Goal: Entertainment & Leisure: Consume media (video, audio)

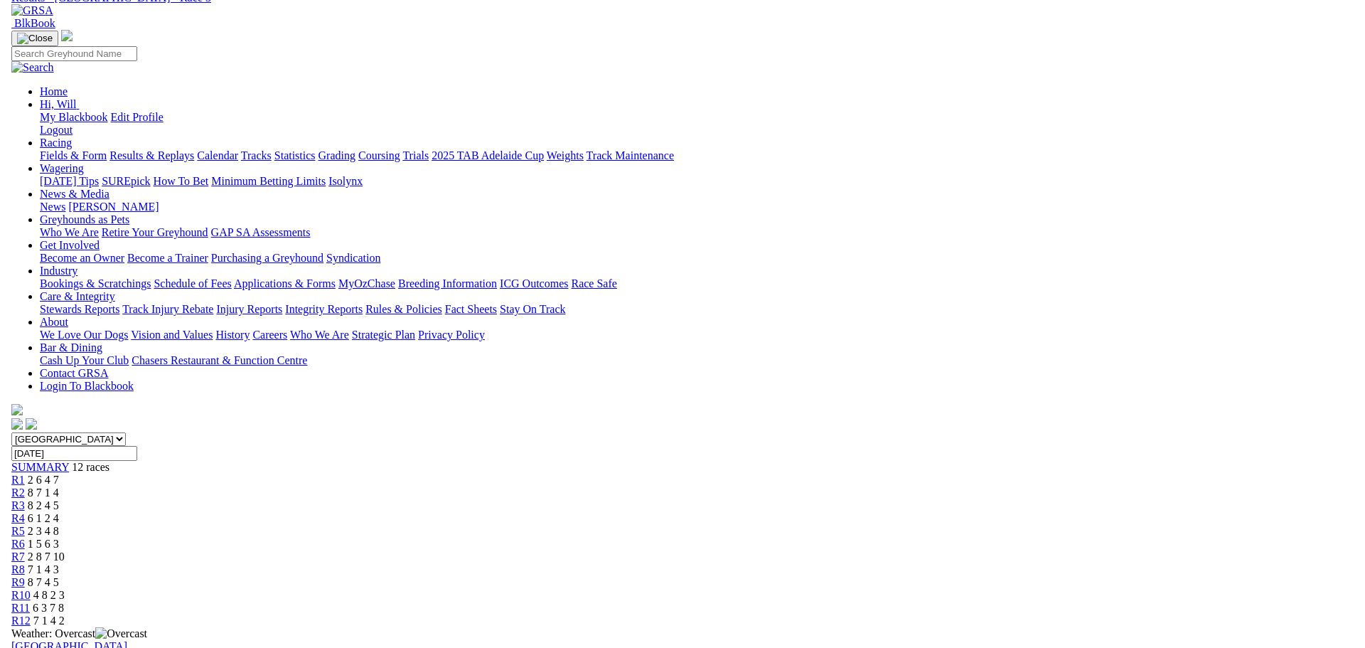
scroll to position [142, 0]
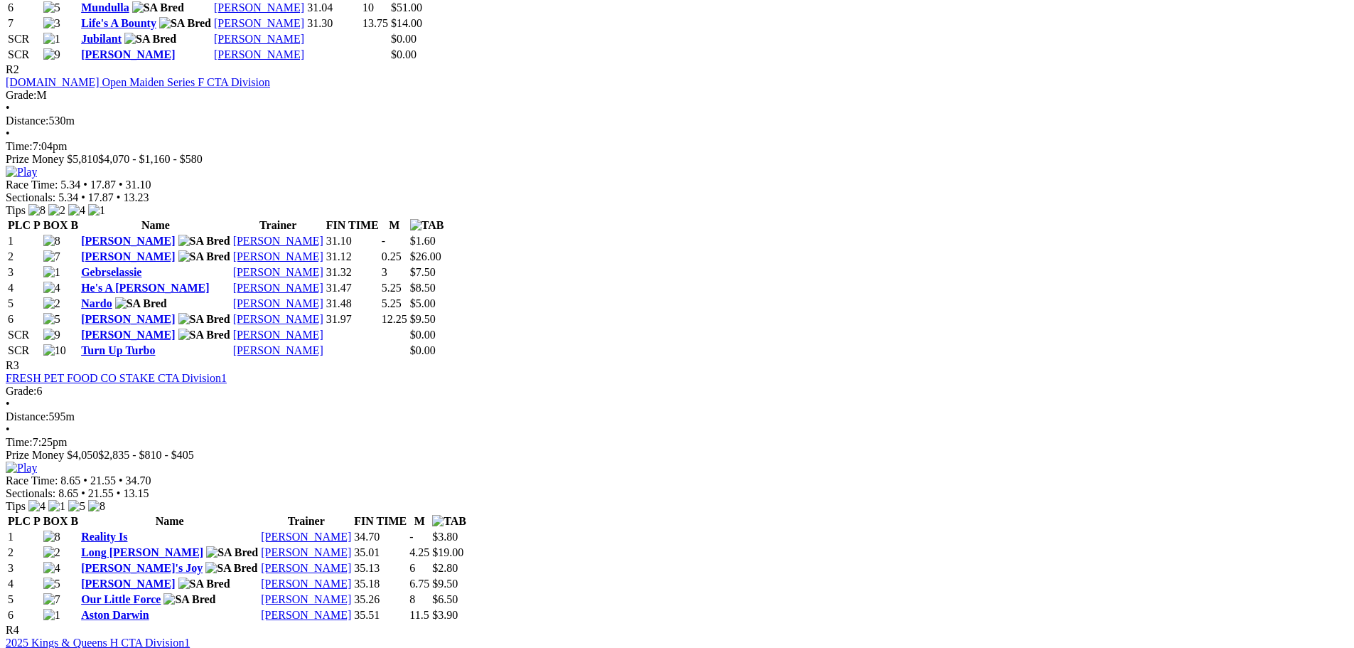
scroll to position [1208, 0]
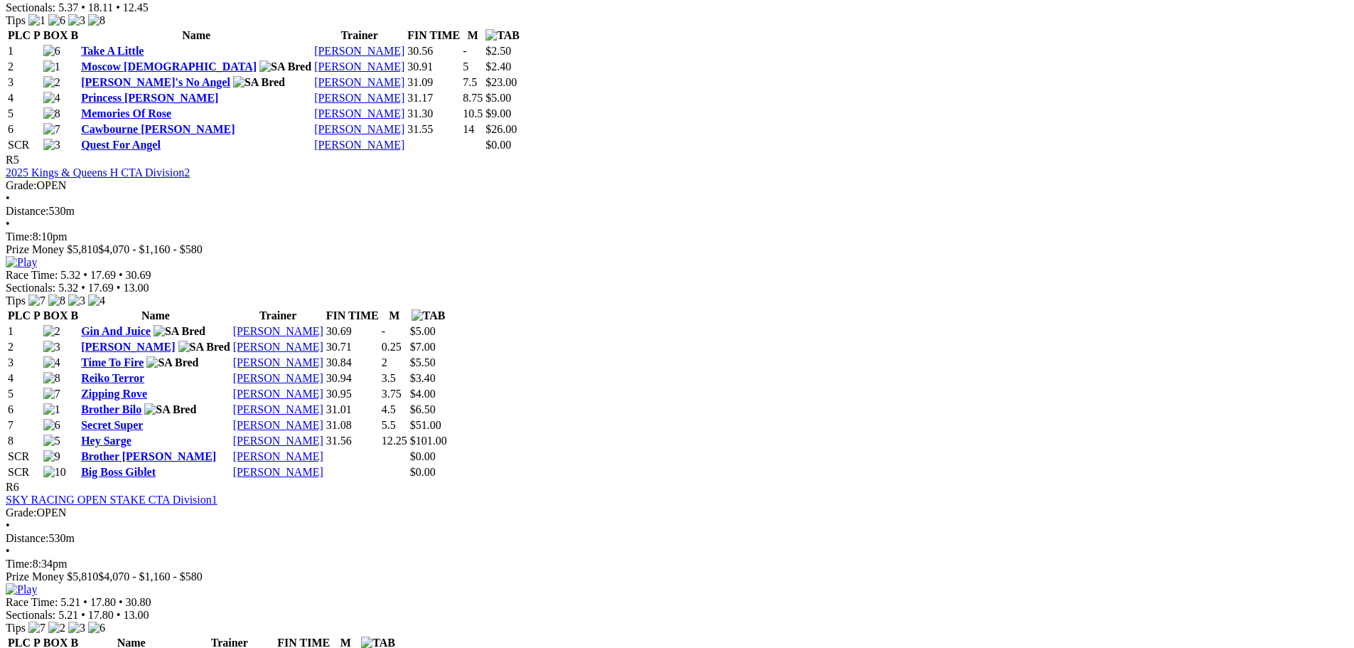
scroll to position [1919, 0]
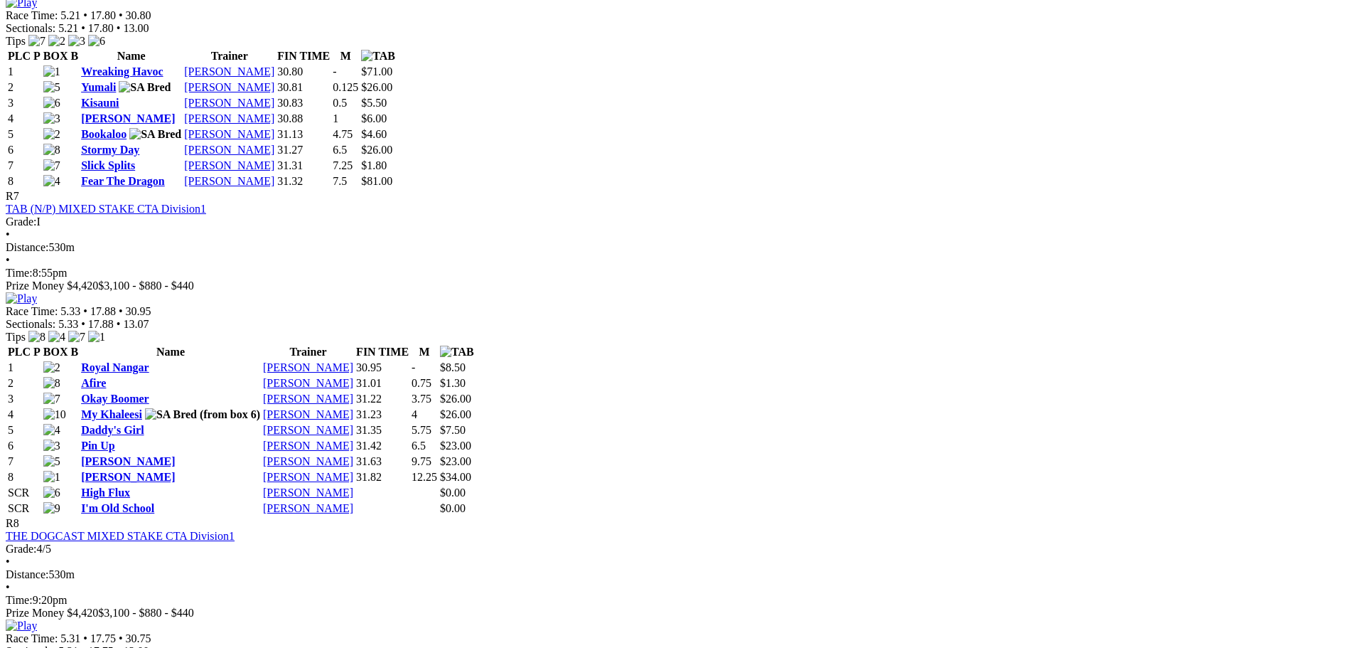
scroll to position [2346, 0]
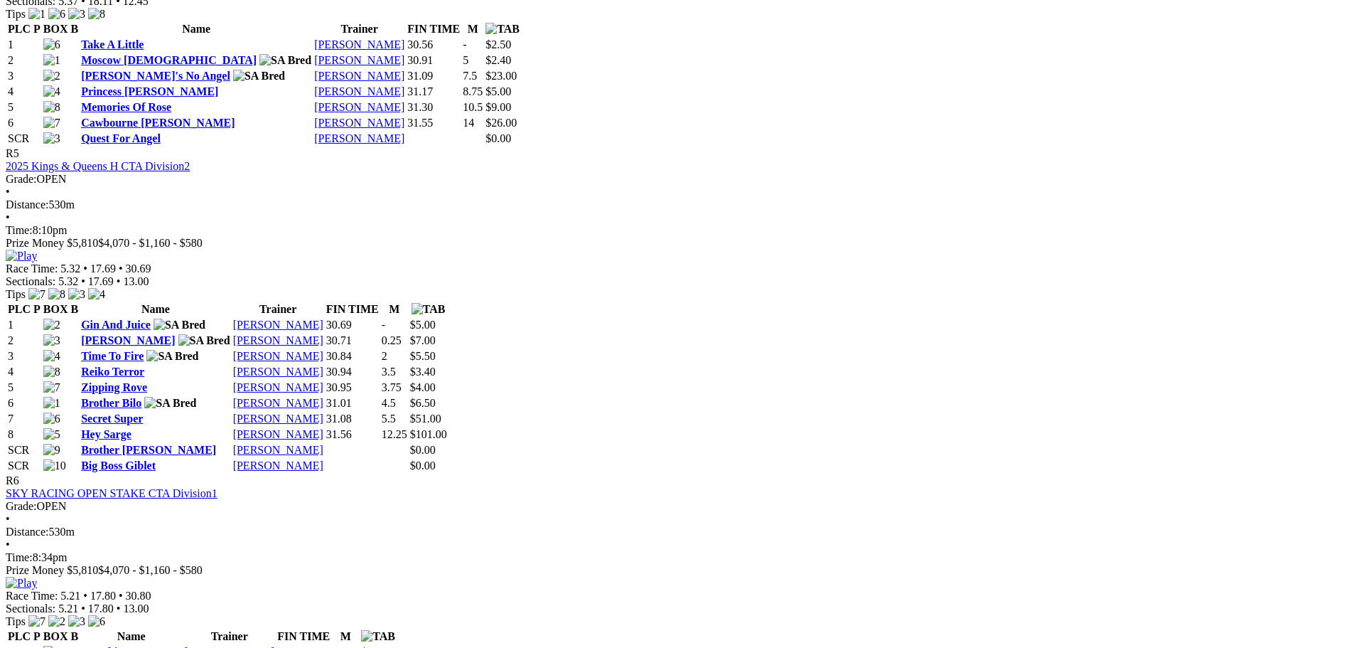
scroll to position [1564, 0]
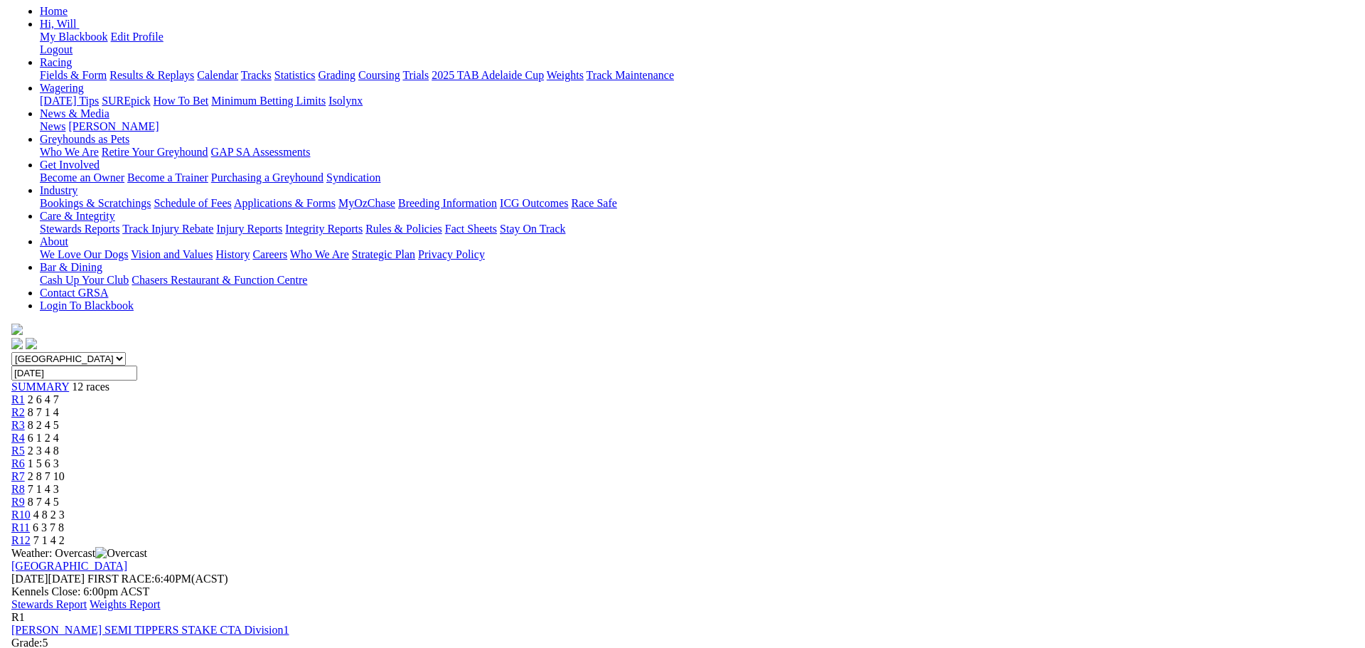
scroll to position [142, 0]
